Goal: Task Accomplishment & Management: Manage account settings

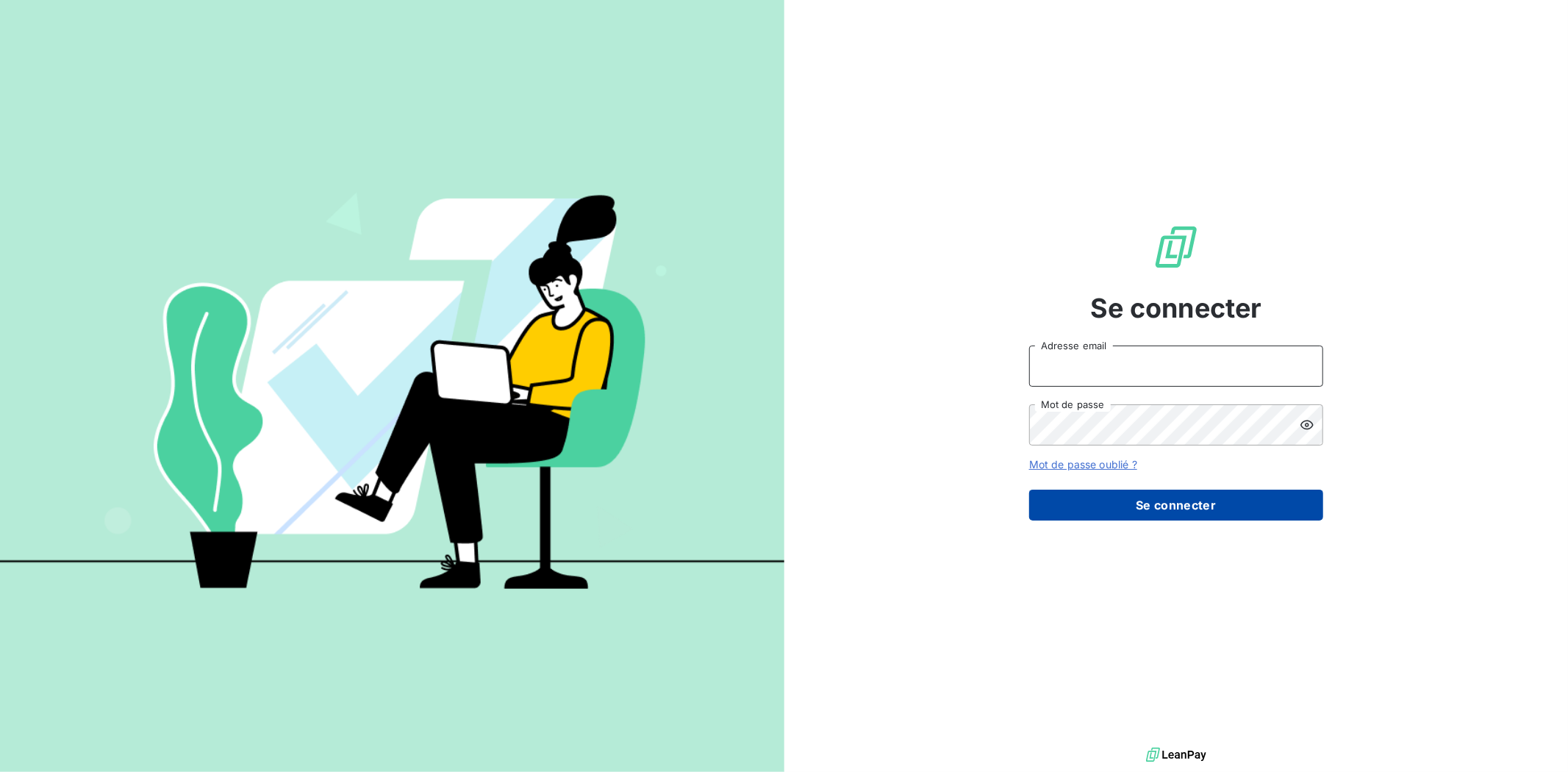
type input "[EMAIL_ADDRESS][DOMAIN_NAME]"
click at [1163, 509] on button "Se connecter" at bounding box center [1175, 505] width 294 height 31
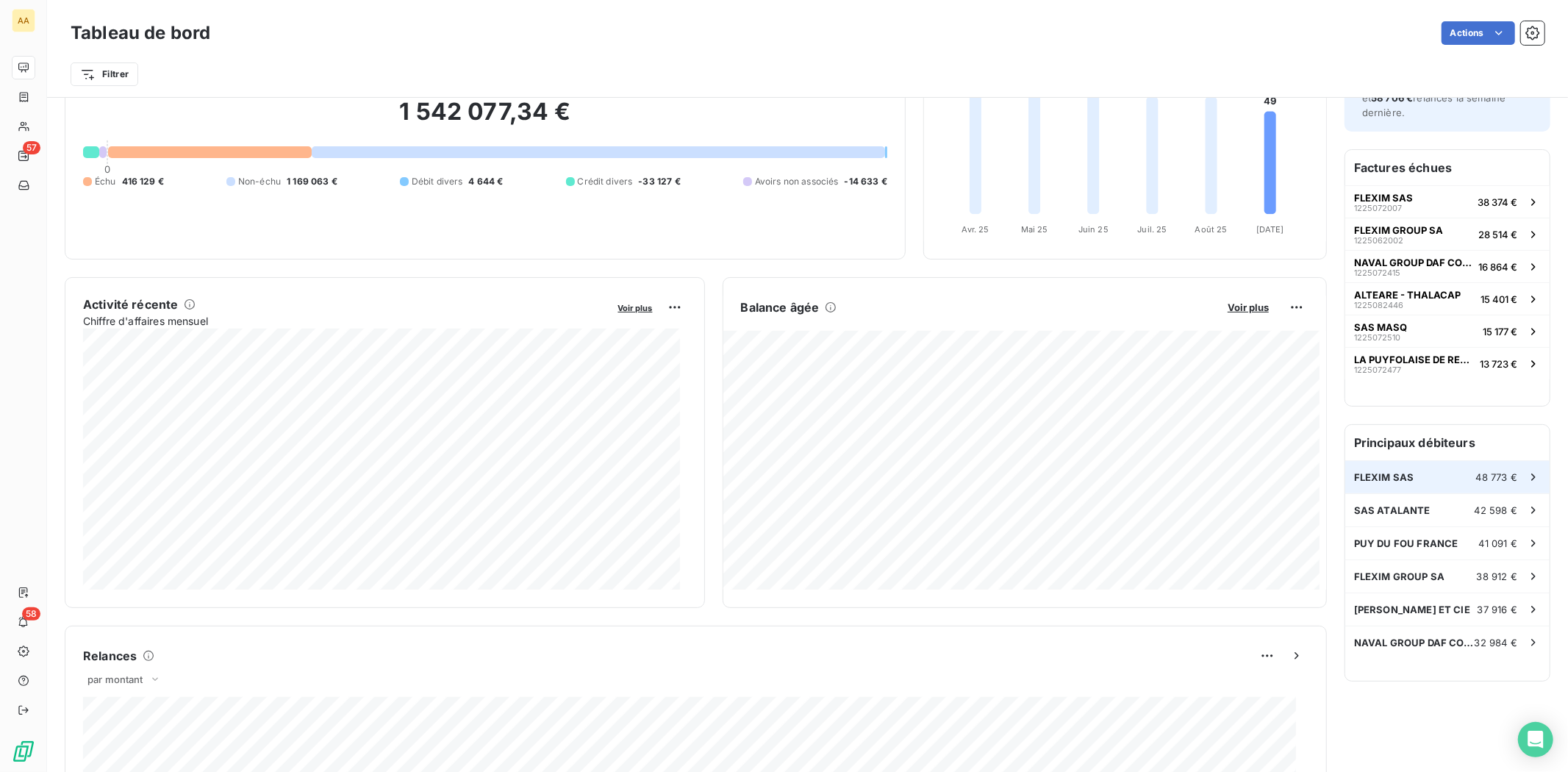
scroll to position [166, 0]
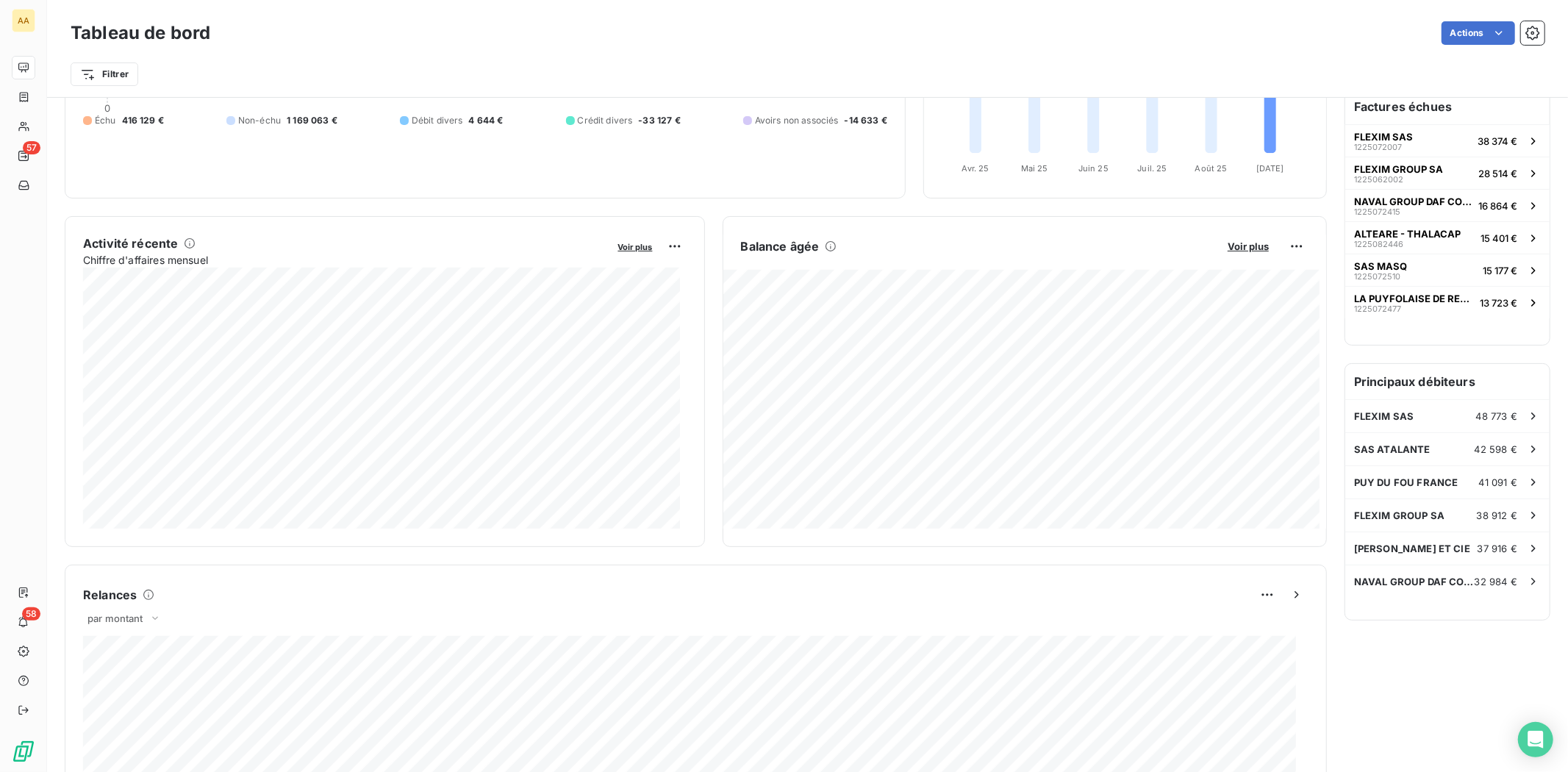
click at [1454, 382] on h6 "Principaux débiteurs" at bounding box center [1447, 382] width 205 height 35
click at [1441, 607] on div "Principaux débiteurs FLEXIM SAS 48 773 € SAS ATALANTE 42 598 € PUY DU FOU FRANC…" at bounding box center [1447, 492] width 205 height 256
click at [1419, 379] on h6 "Principaux débiteurs" at bounding box center [1447, 382] width 205 height 35
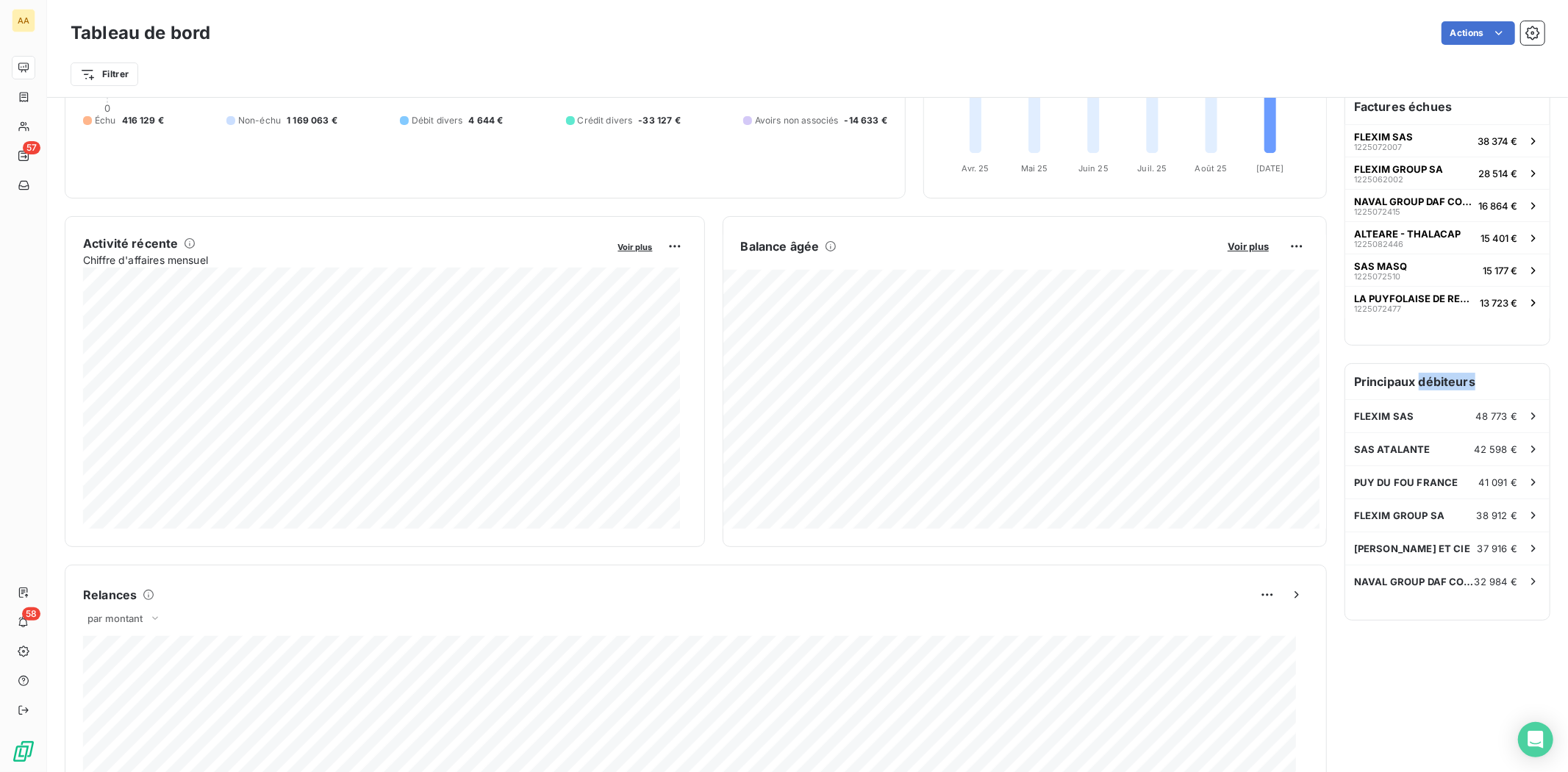
drag, startPoint x: 1419, startPoint y: 379, endPoint x: 1408, endPoint y: 368, distance: 15.6
click at [1417, 379] on h6 "Principaux débiteurs" at bounding box center [1447, 382] width 205 height 35
click at [1367, 381] on h6 "Principaux débiteurs" at bounding box center [1447, 382] width 205 height 35
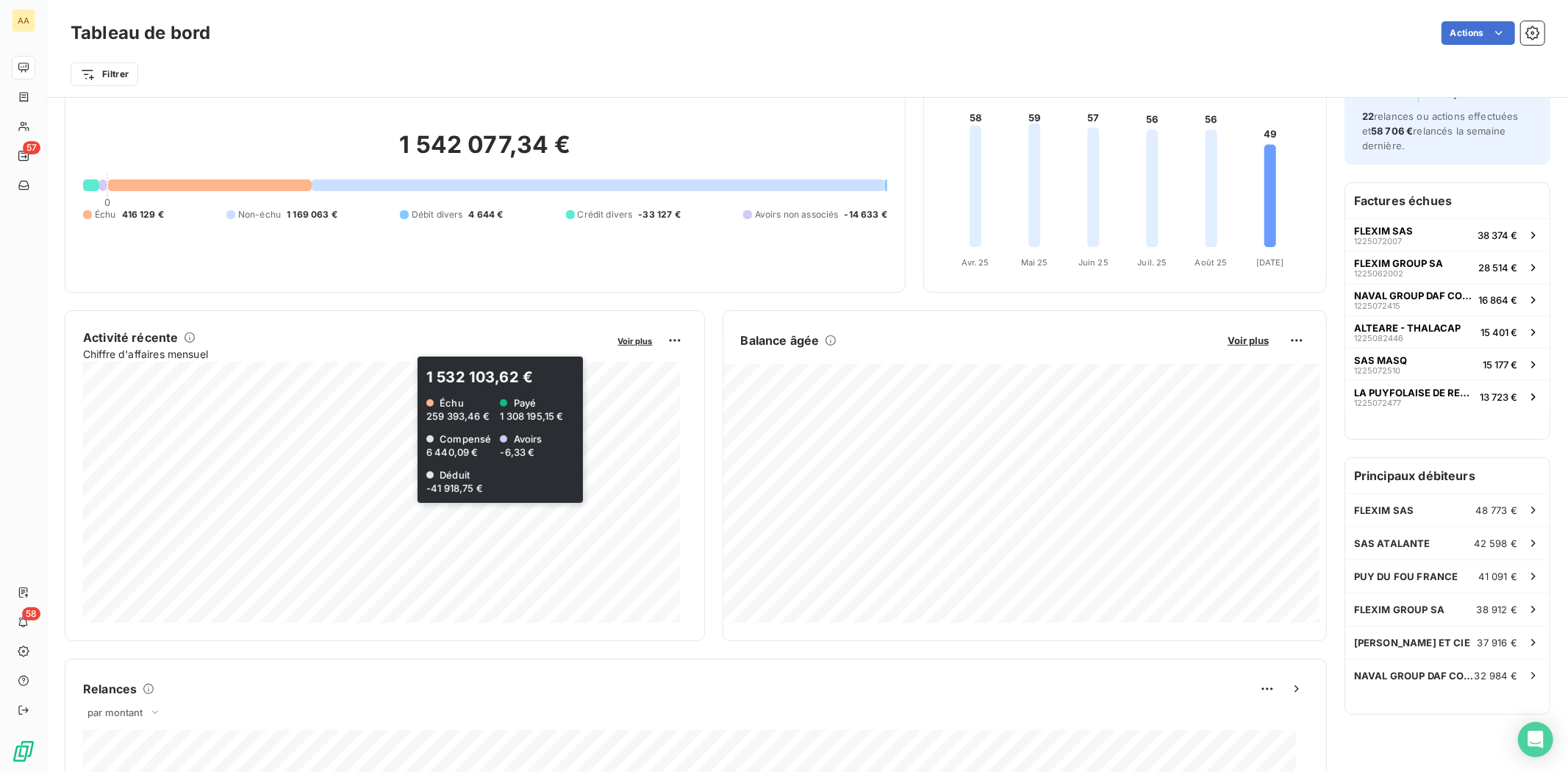
scroll to position [2, 0]
